Goal: Find specific page/section: Find specific page/section

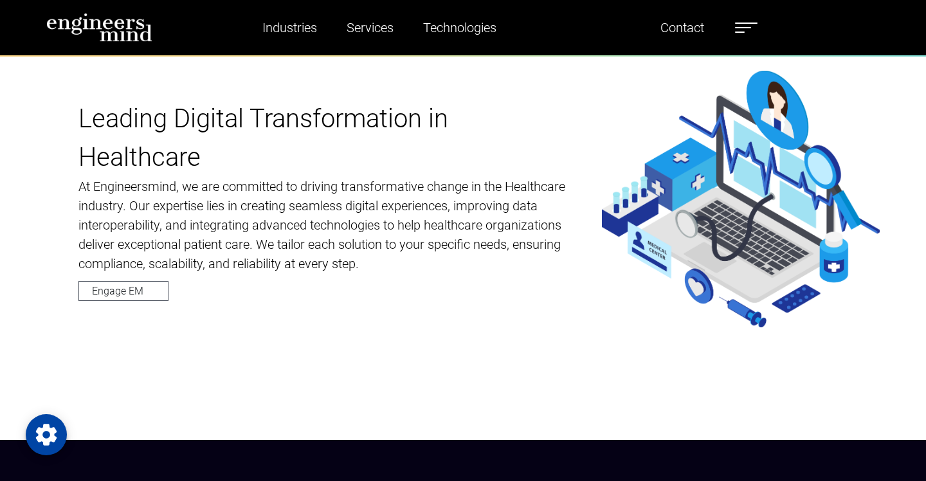
scroll to position [573, 0]
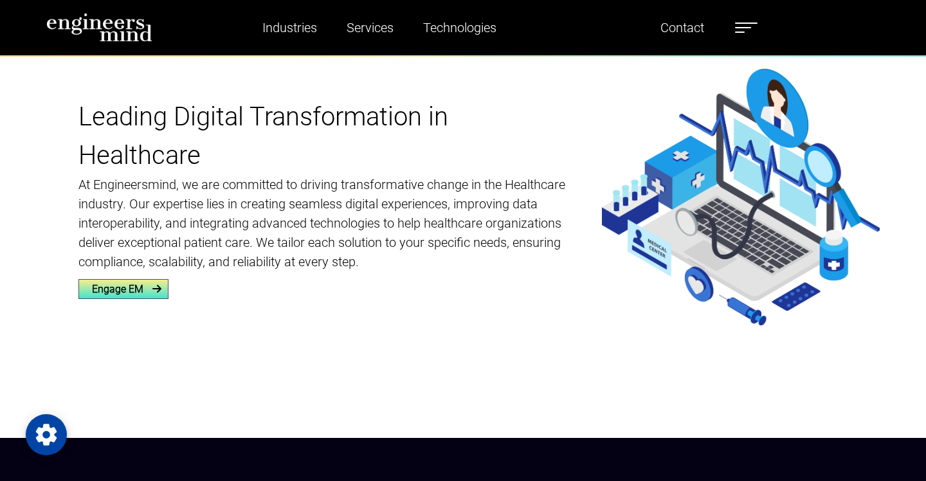
click at [132, 290] on link "Engage EM" at bounding box center [123, 289] width 90 height 20
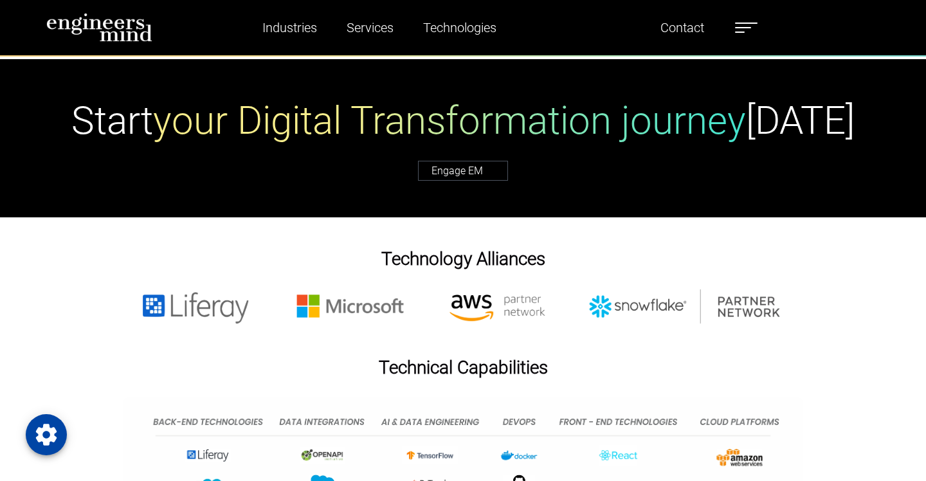
scroll to position [4695, 0]
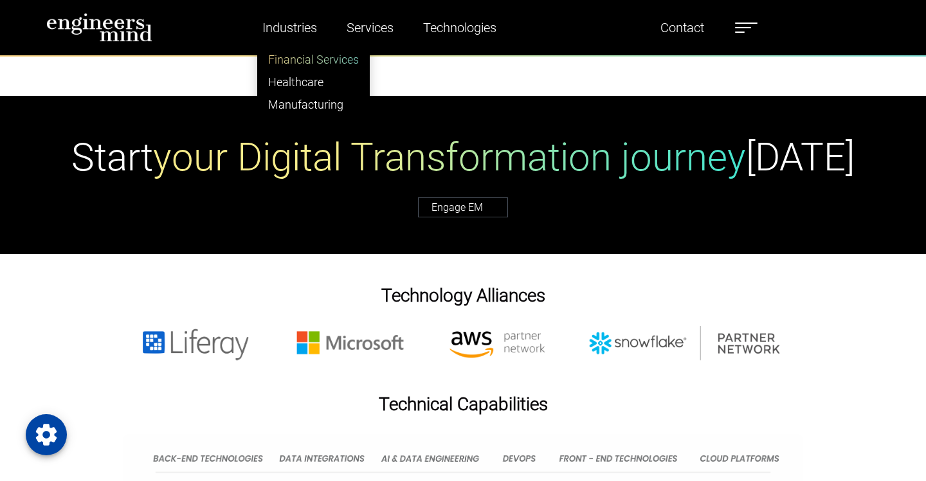
click at [309, 54] on link "Financial Services" at bounding box center [313, 59] width 111 height 23
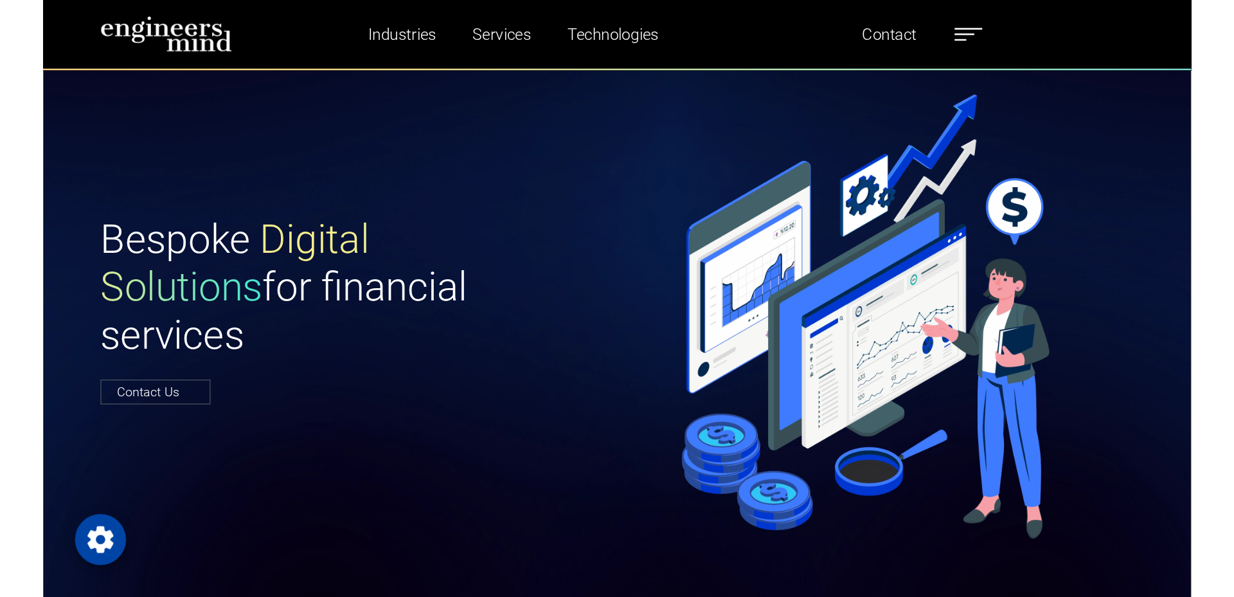
scroll to position [51, 0]
